Goal: Navigation & Orientation: Find specific page/section

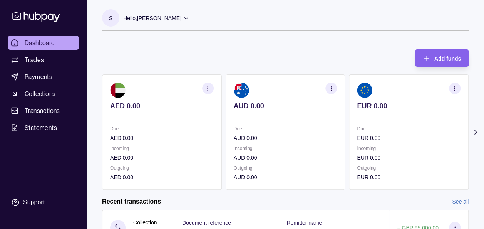
click at [474, 134] on icon at bounding box center [475, 132] width 2 height 4
click at [474, 132] on icon at bounding box center [476, 132] width 8 height 8
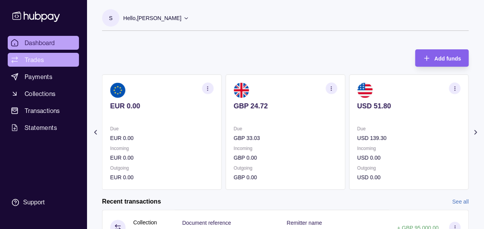
click at [38, 62] on span "Trades" at bounding box center [34, 59] width 19 height 9
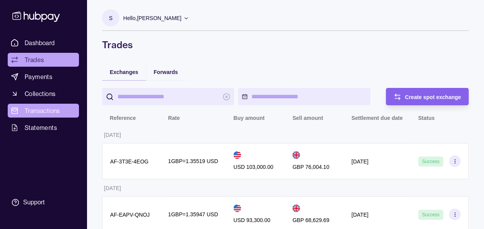
click at [31, 108] on span "Transactions" at bounding box center [42, 110] width 35 height 9
